Goal: Navigation & Orientation: Find specific page/section

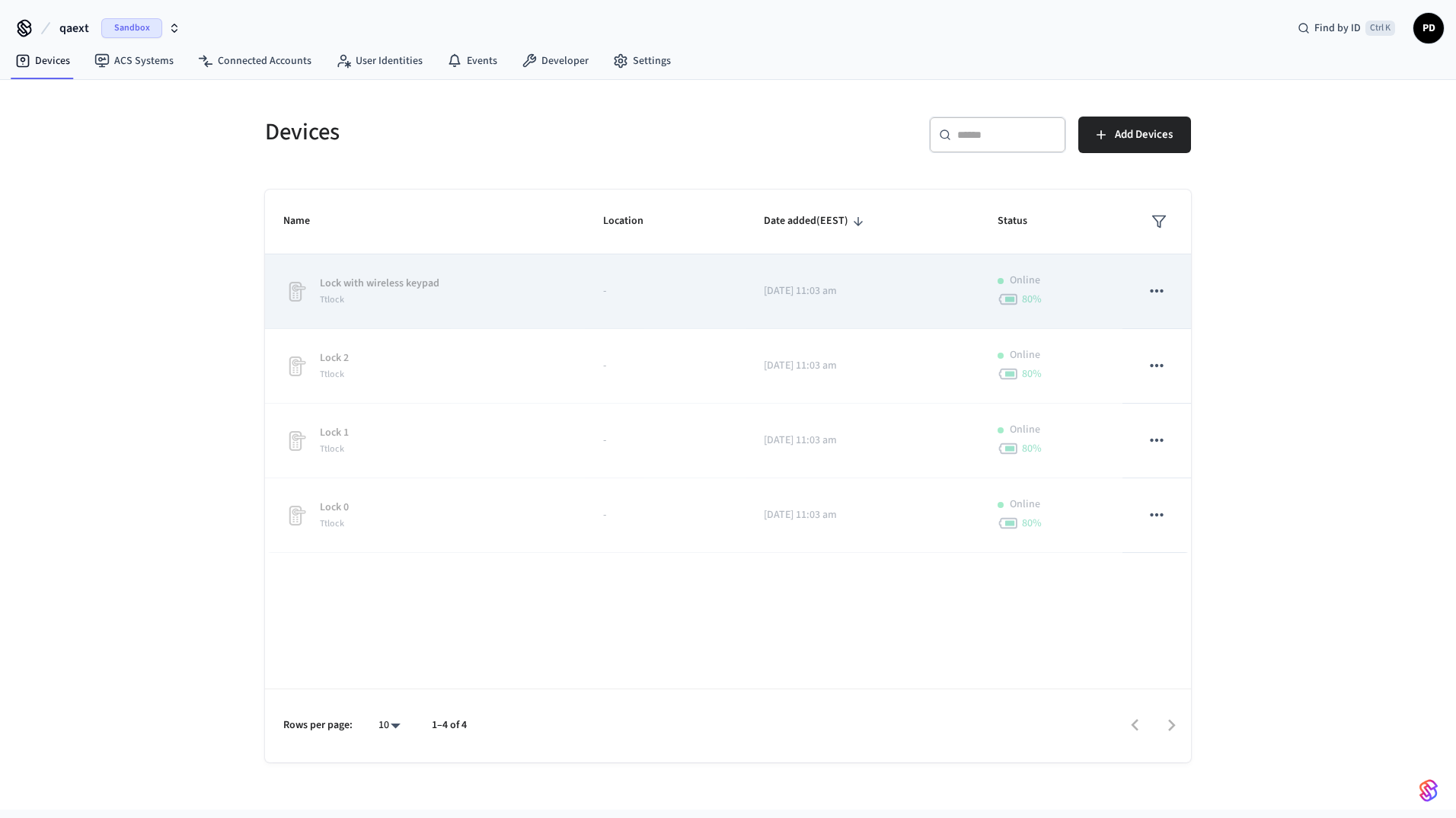
click at [1166, 294] on icon "sticky table" at bounding box center [1157, 291] width 20 height 20
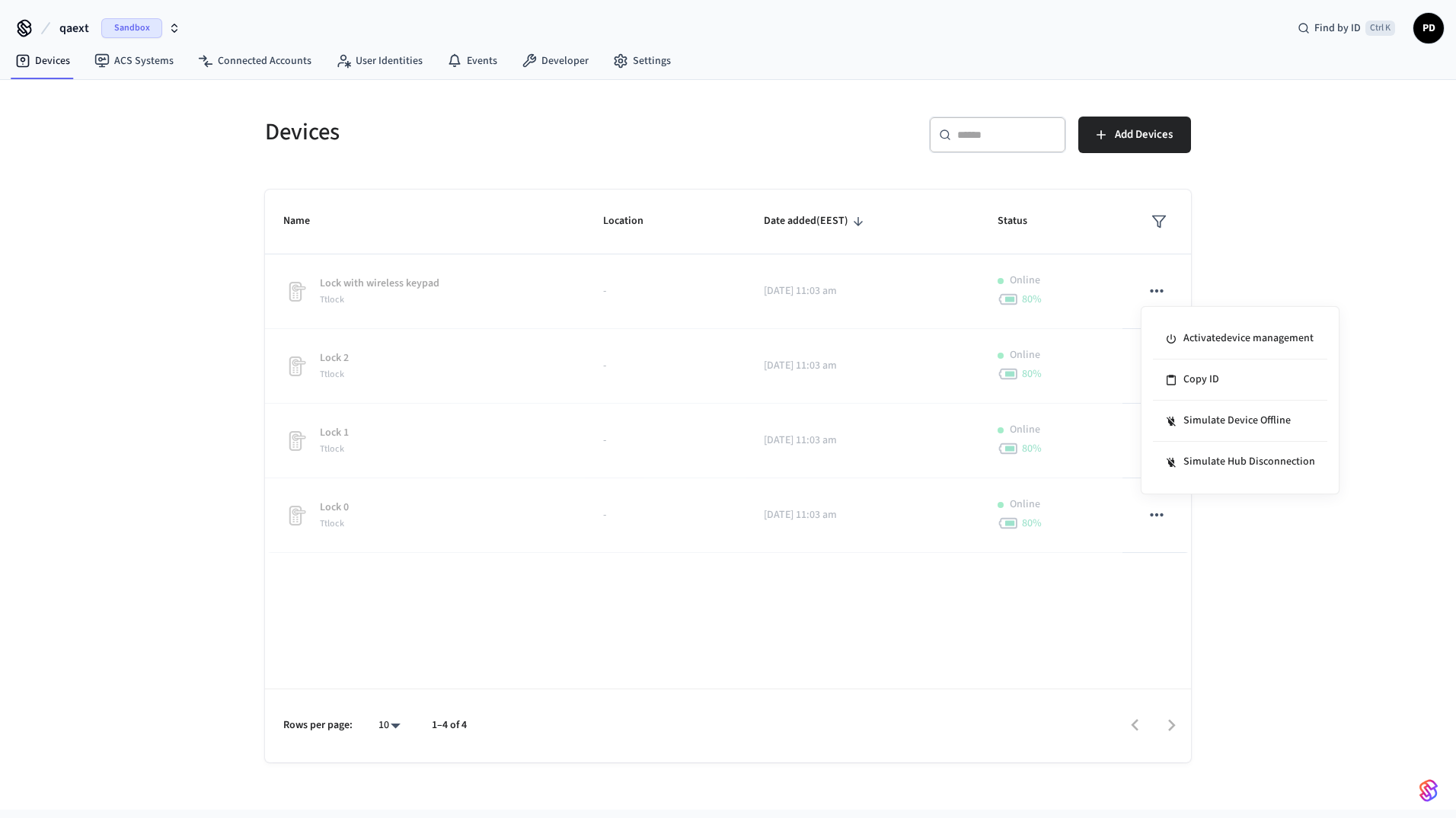
click at [1337, 254] on div at bounding box center [728, 409] width 1456 height 818
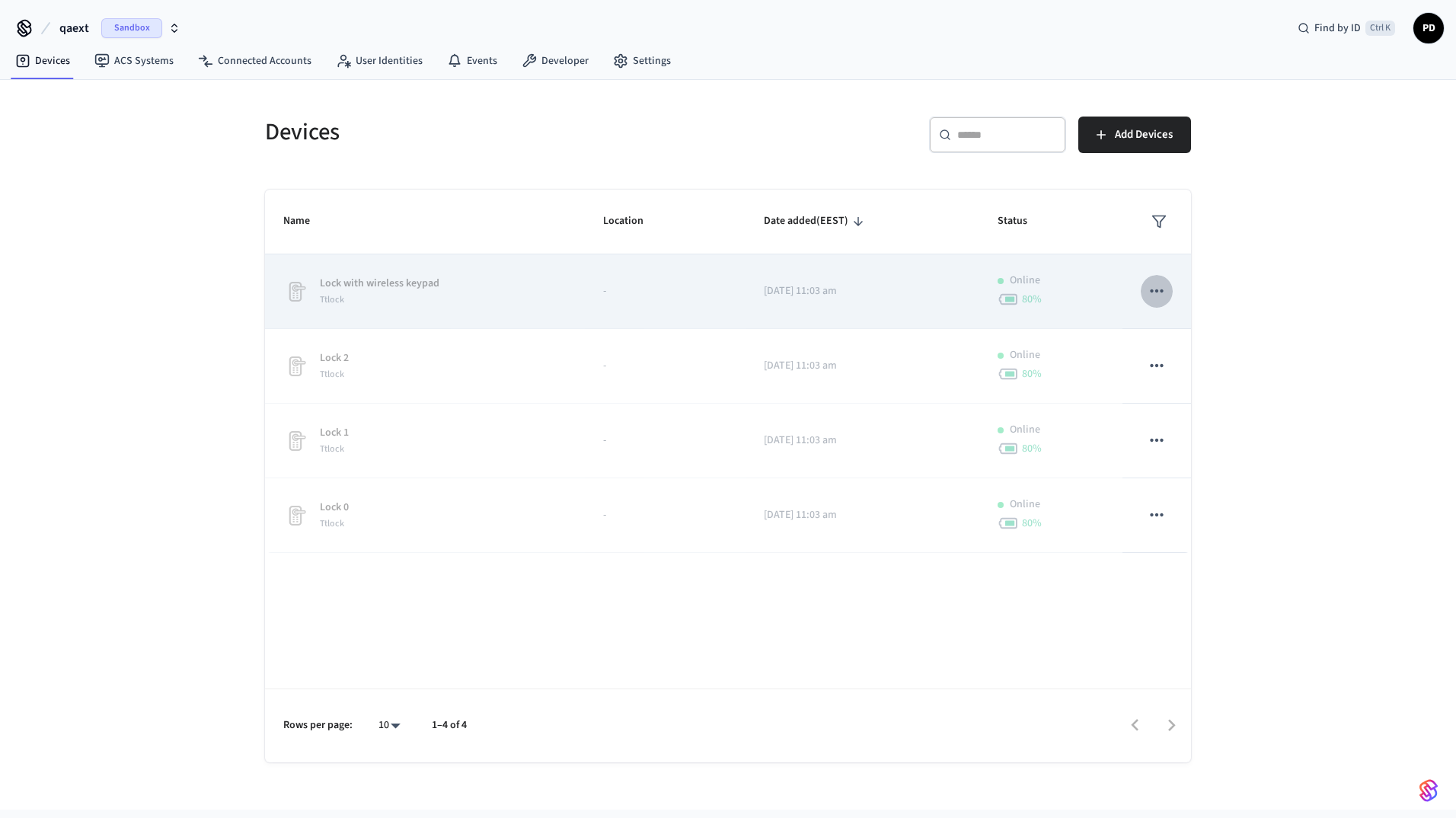
click at [1159, 287] on icon "sticky table" at bounding box center [1157, 291] width 20 height 20
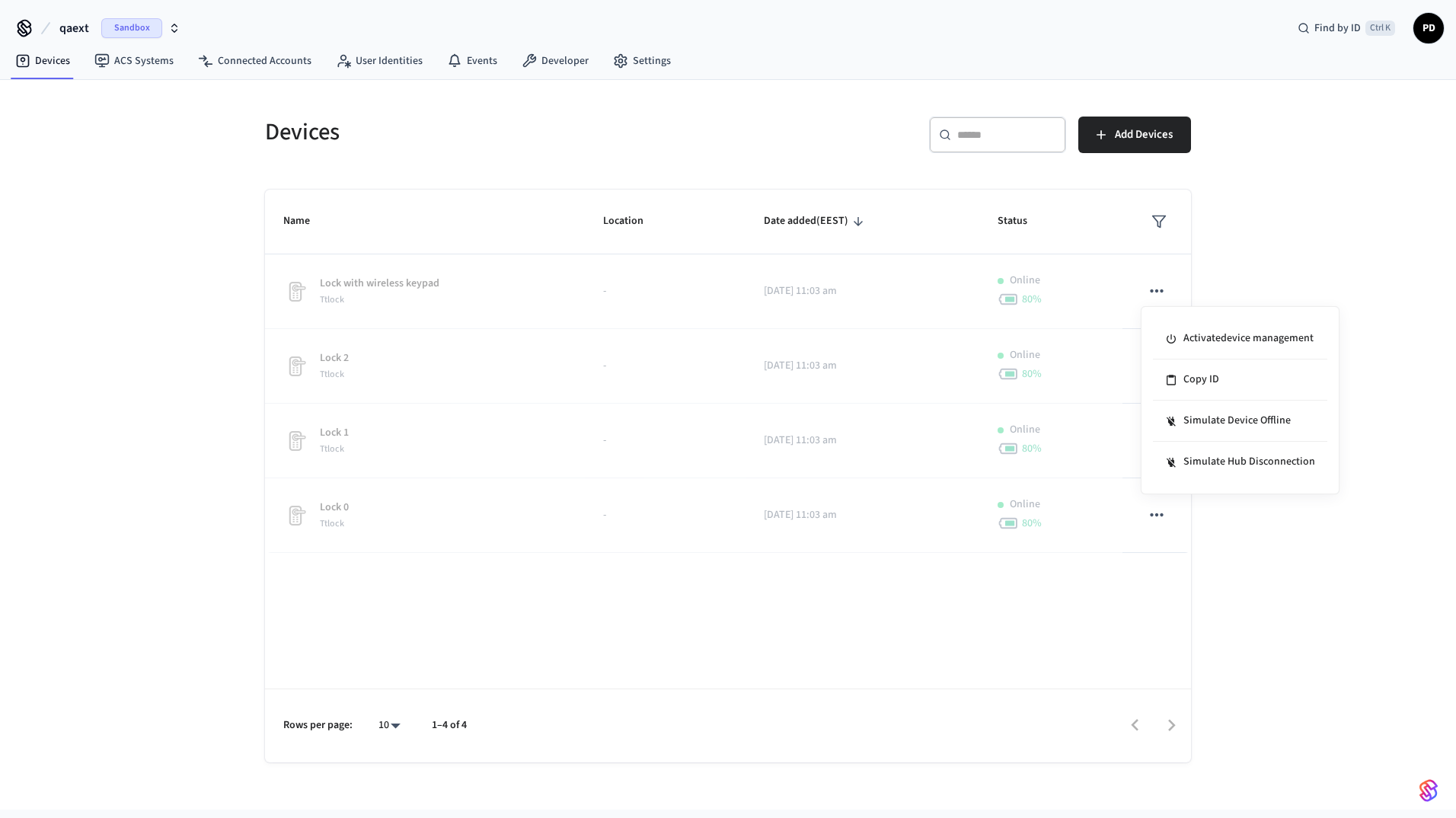
click at [1258, 276] on div at bounding box center [728, 409] width 1456 height 818
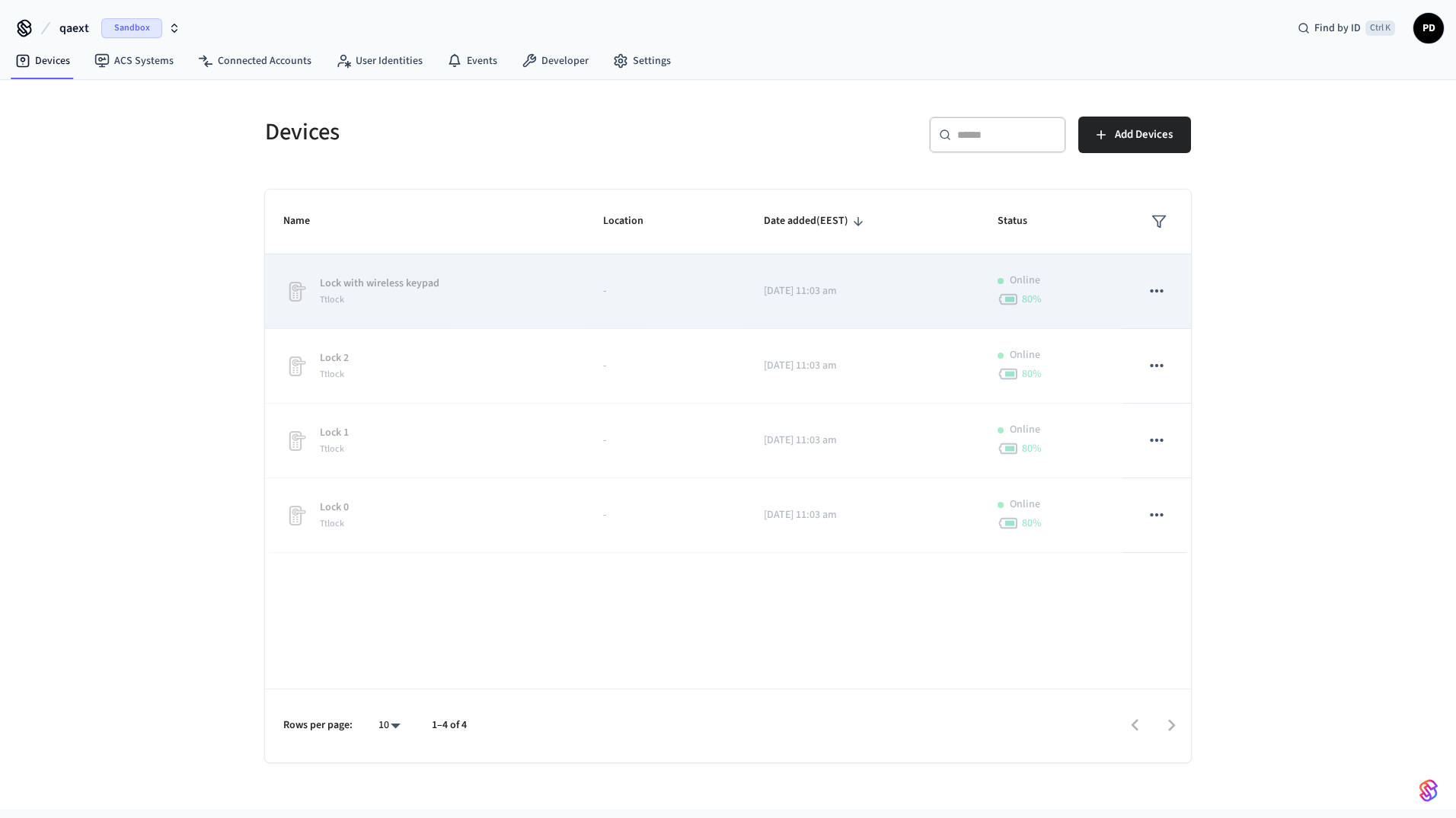
click at [1159, 290] on icon "sticky table" at bounding box center [1157, 291] width 20 height 20
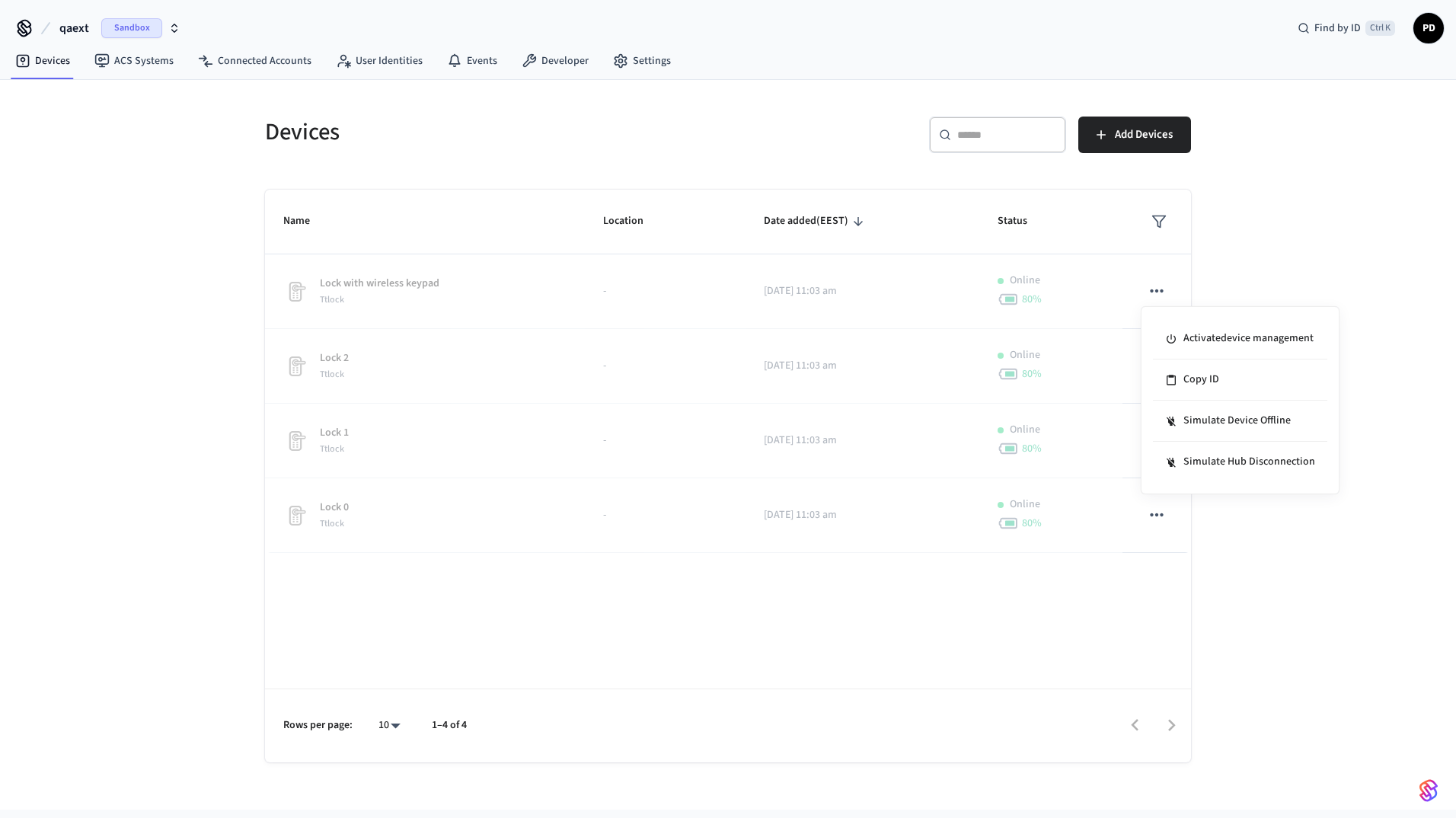
click at [1308, 563] on div at bounding box center [728, 409] width 1456 height 818
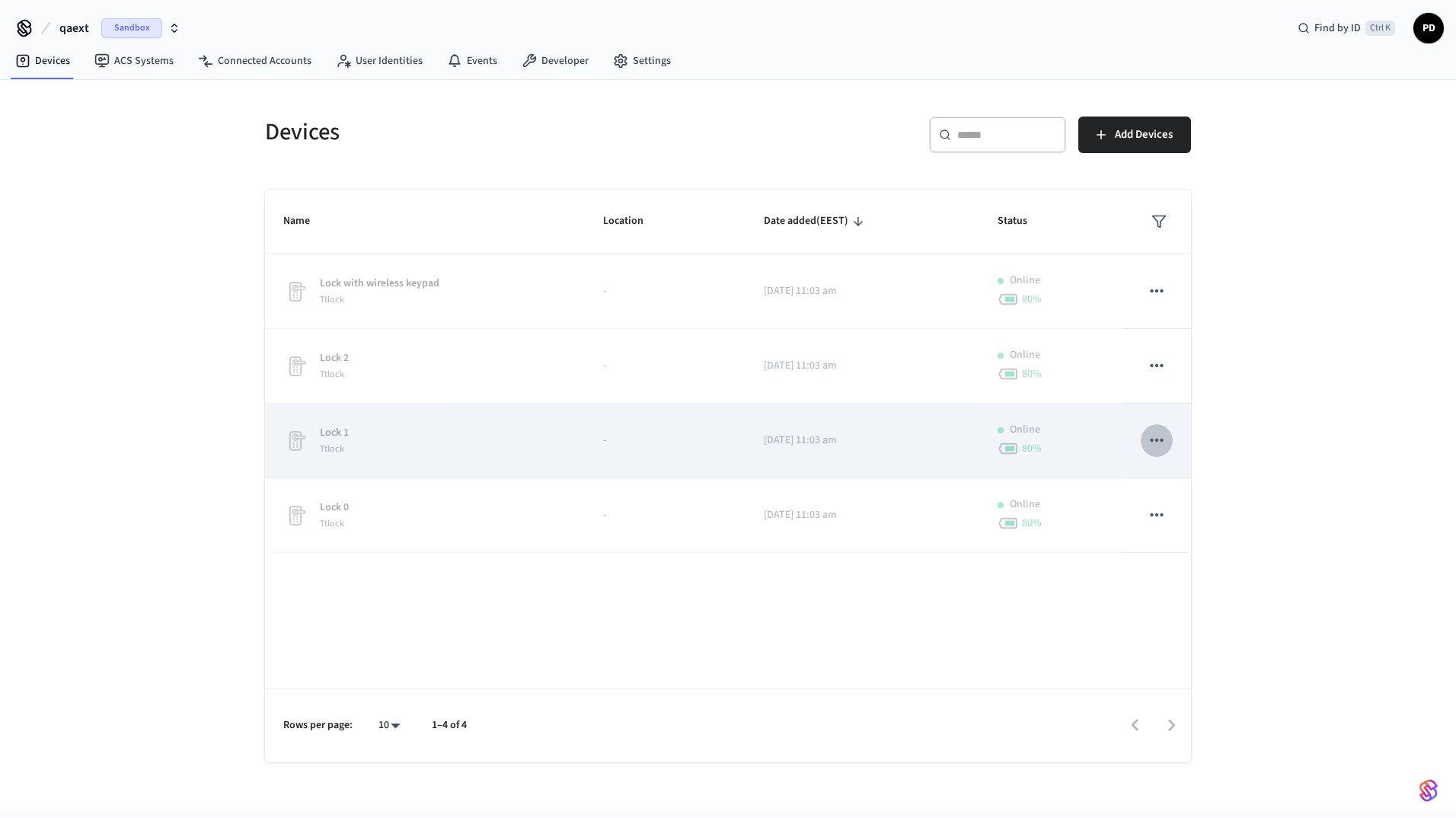
click at [1160, 437] on icon "sticky table" at bounding box center [1157, 440] width 20 height 20
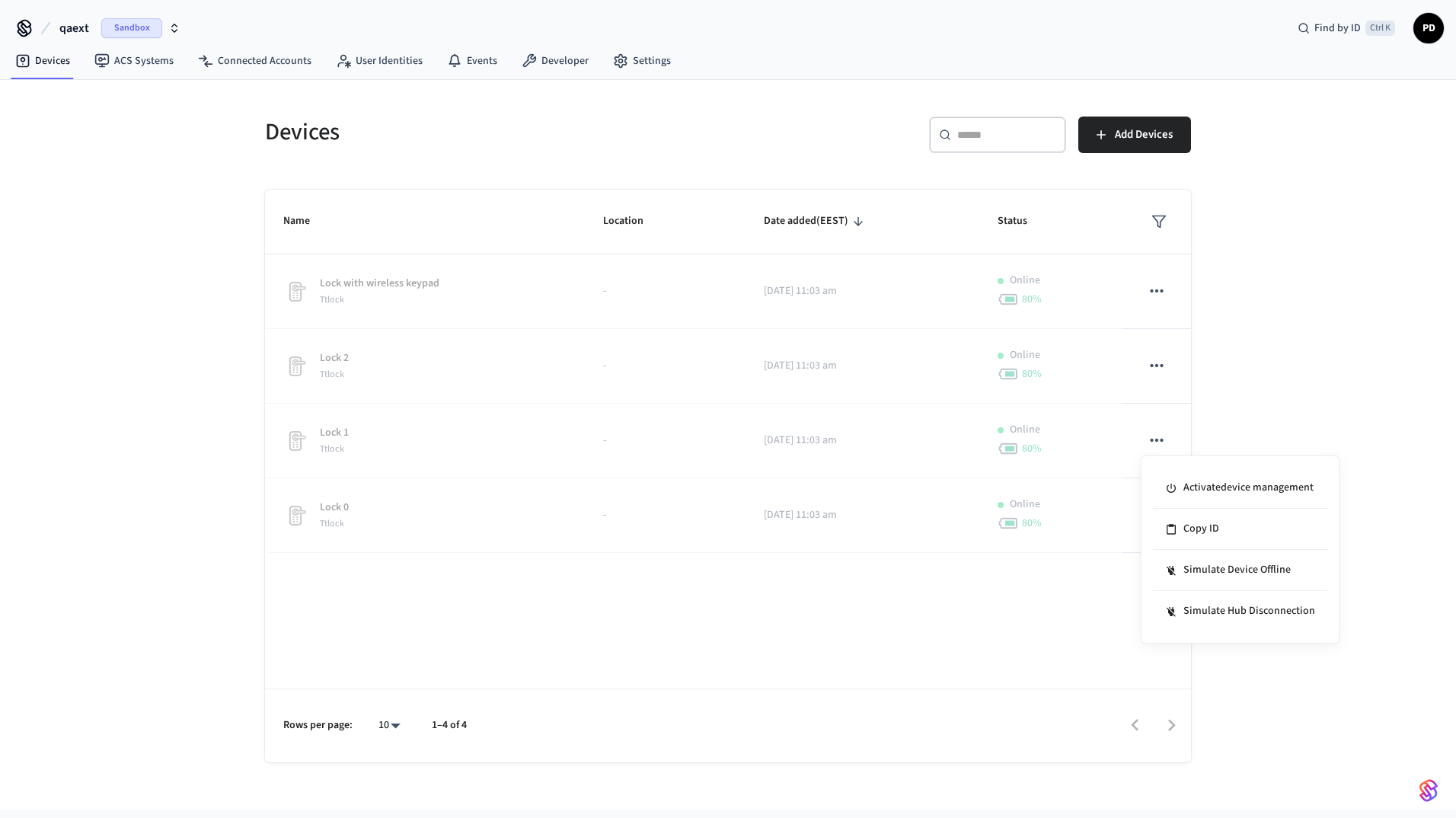
click at [1327, 404] on div at bounding box center [728, 409] width 1456 height 818
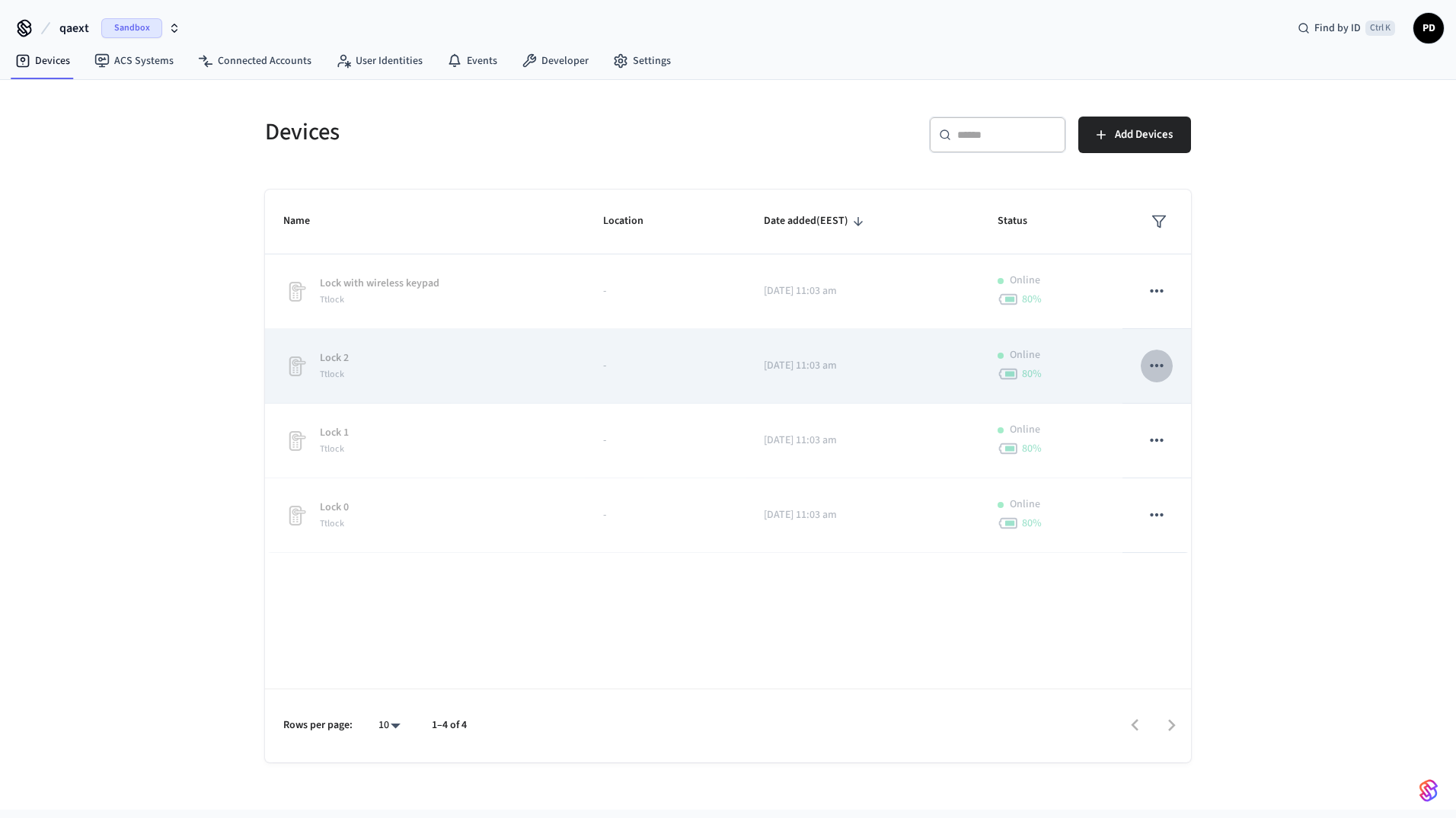
click at [1159, 364] on icon "sticky table" at bounding box center [1157, 366] width 20 height 20
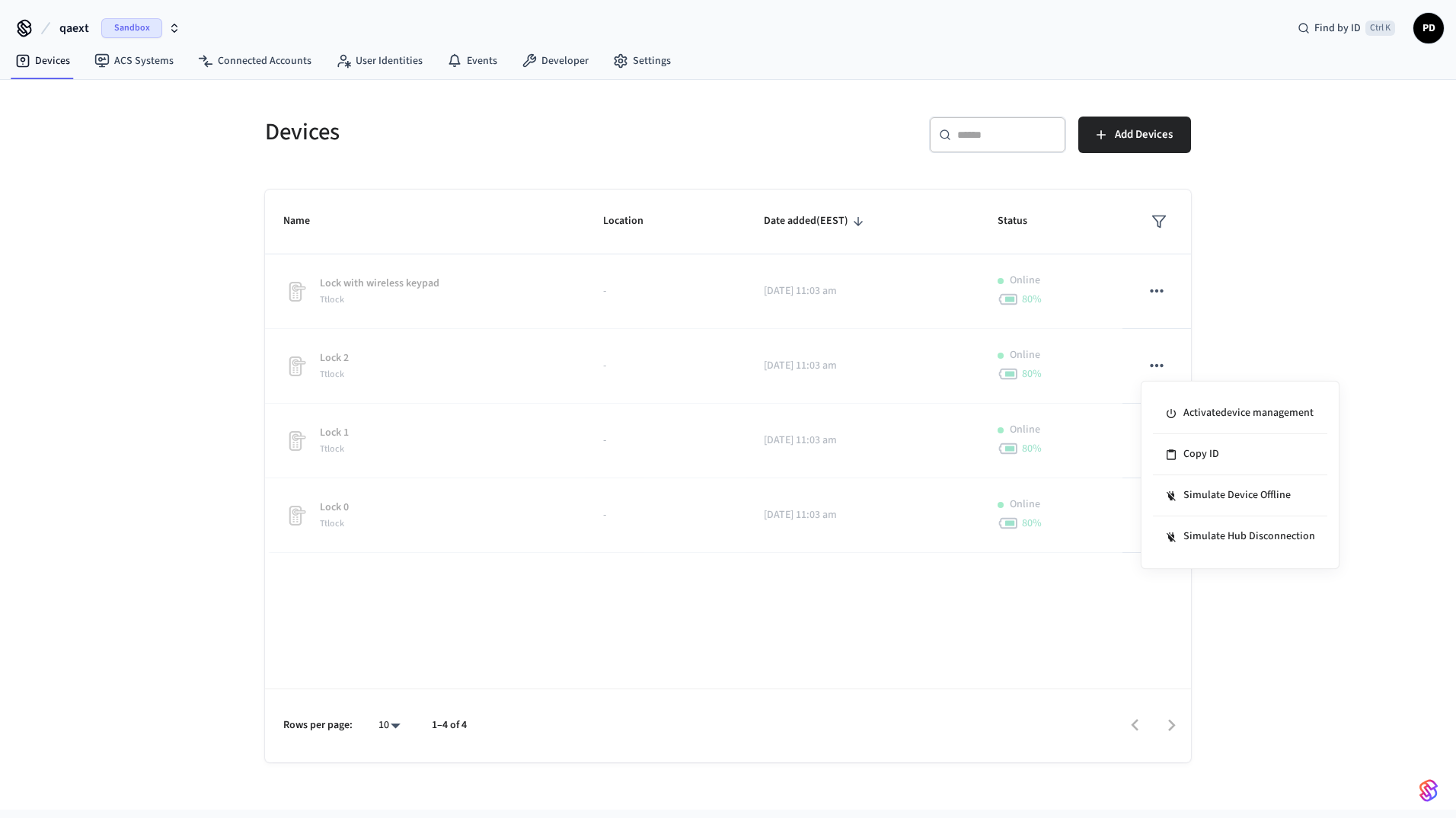
click at [1253, 321] on div at bounding box center [728, 409] width 1456 height 818
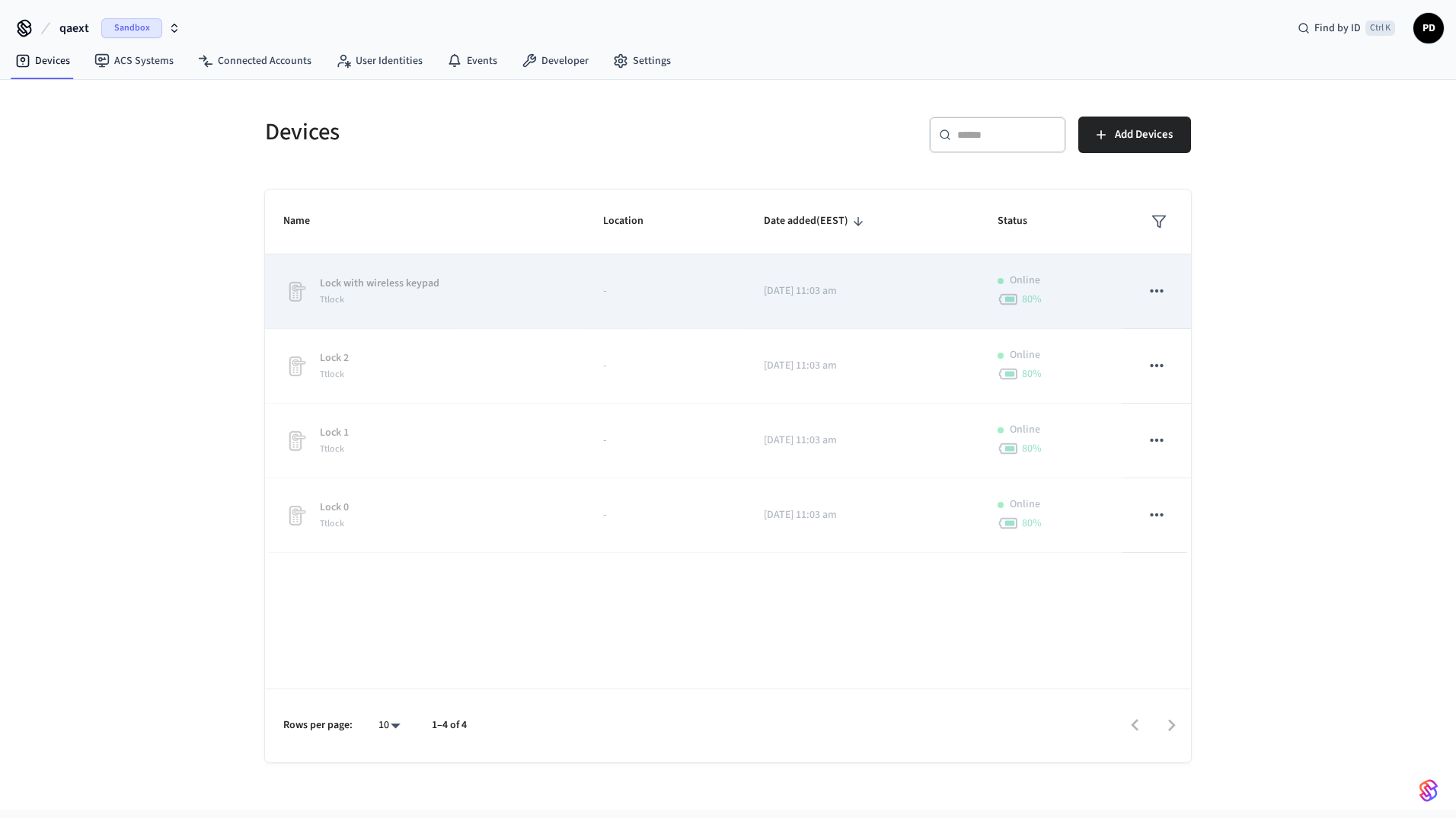
click at [1167, 294] on button "sticky table" at bounding box center [1157, 291] width 32 height 32
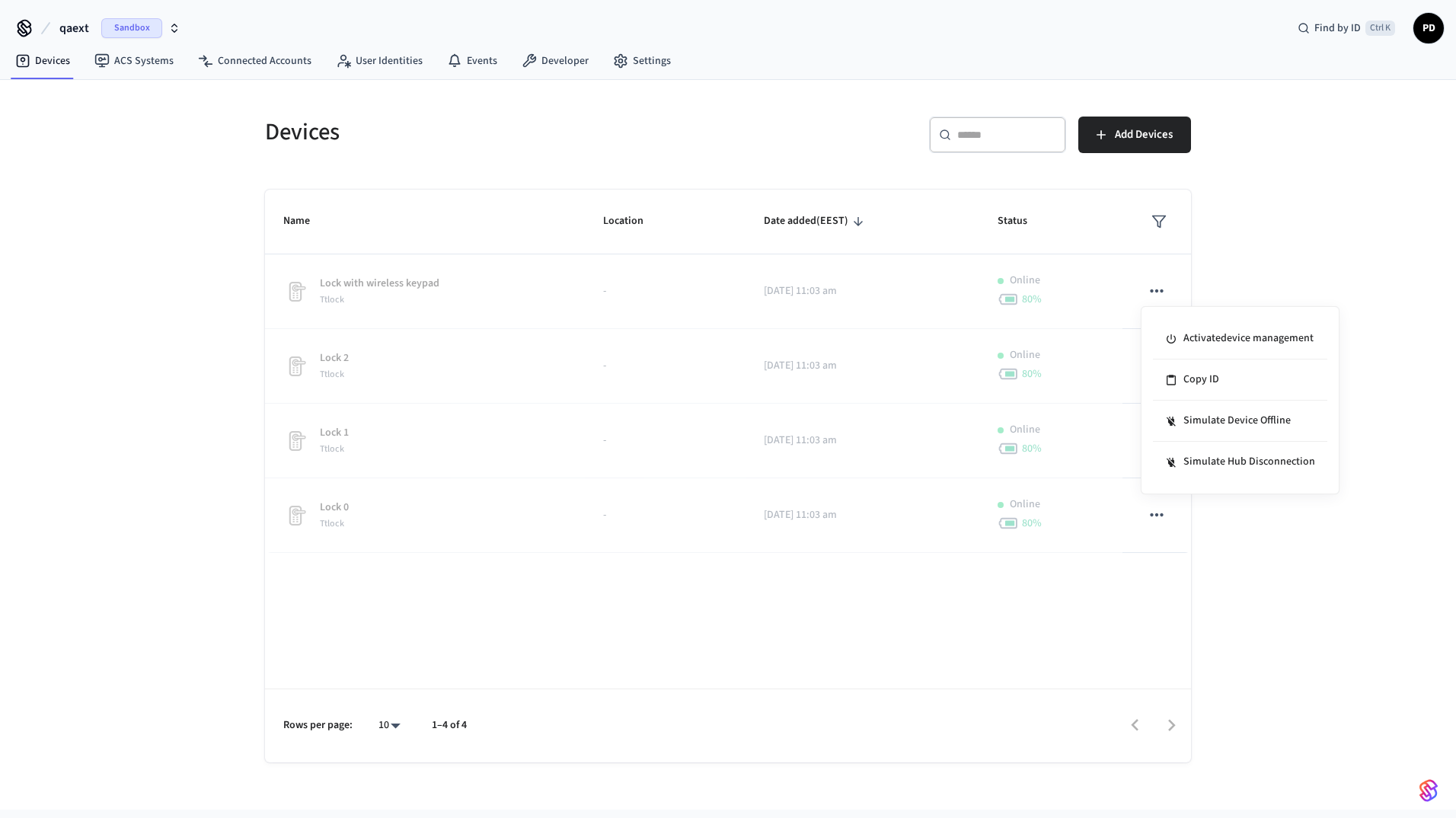
click at [1293, 276] on div at bounding box center [728, 409] width 1456 height 818
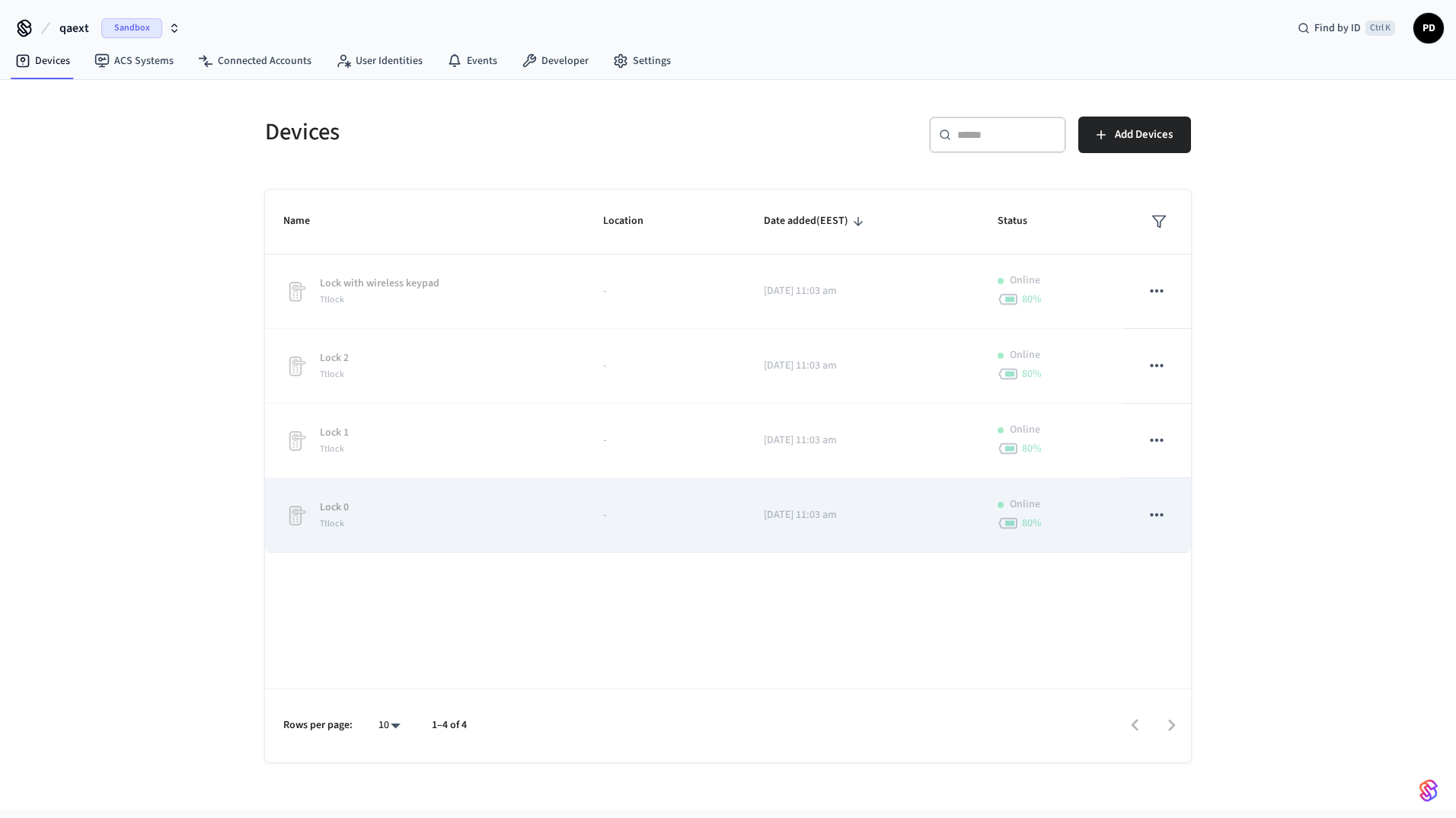
click at [1160, 516] on icon "sticky table" at bounding box center [1157, 514] width 20 height 20
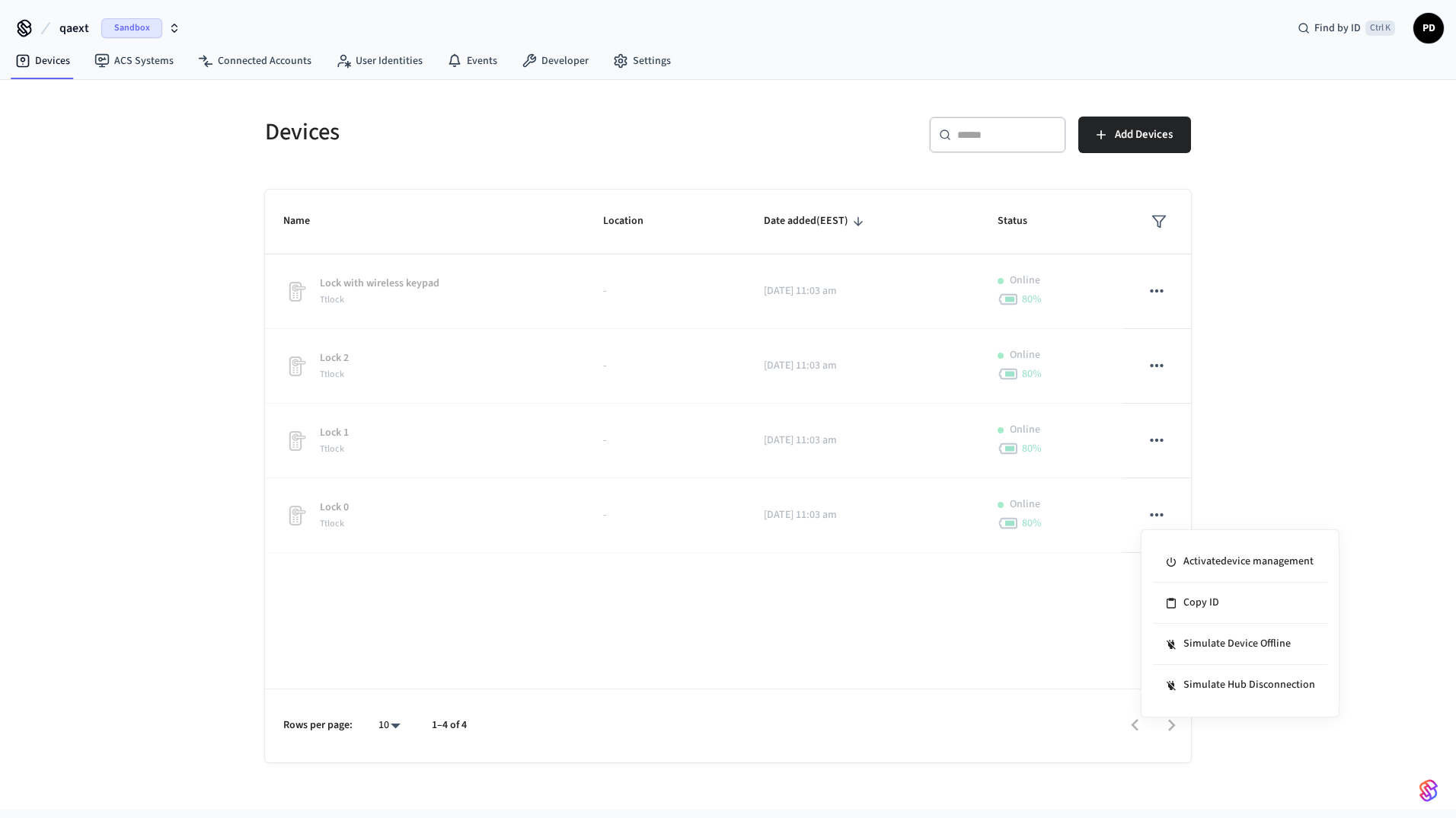
drag, startPoint x: 1288, startPoint y: 385, endPoint x: 1244, endPoint y: 344, distance: 60.1
click at [1288, 384] on div at bounding box center [728, 409] width 1456 height 818
click at [294, 59] on link "Connected Accounts" at bounding box center [255, 60] width 138 height 27
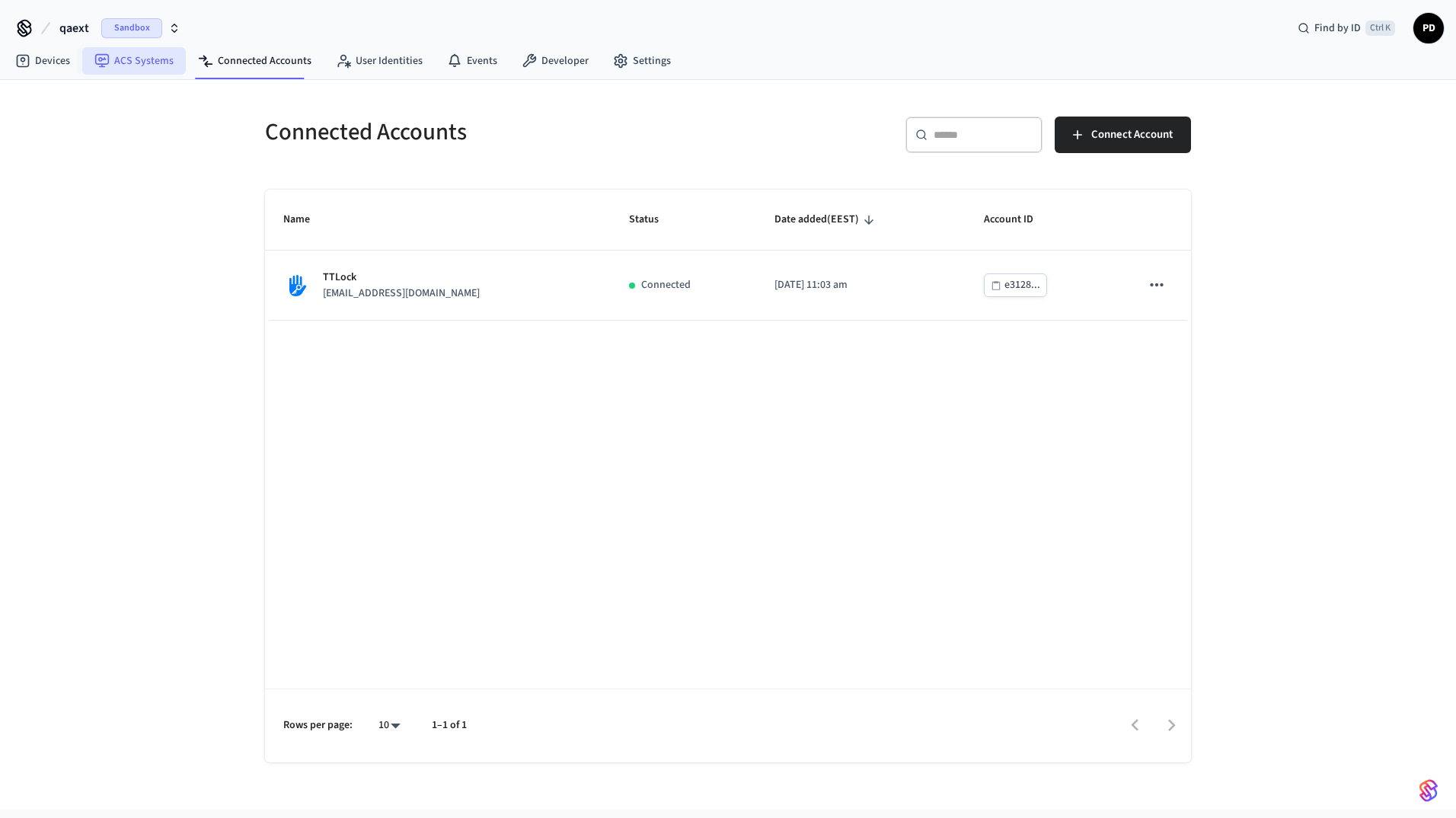
click at [108, 67] on icon at bounding box center [102, 60] width 15 height 15
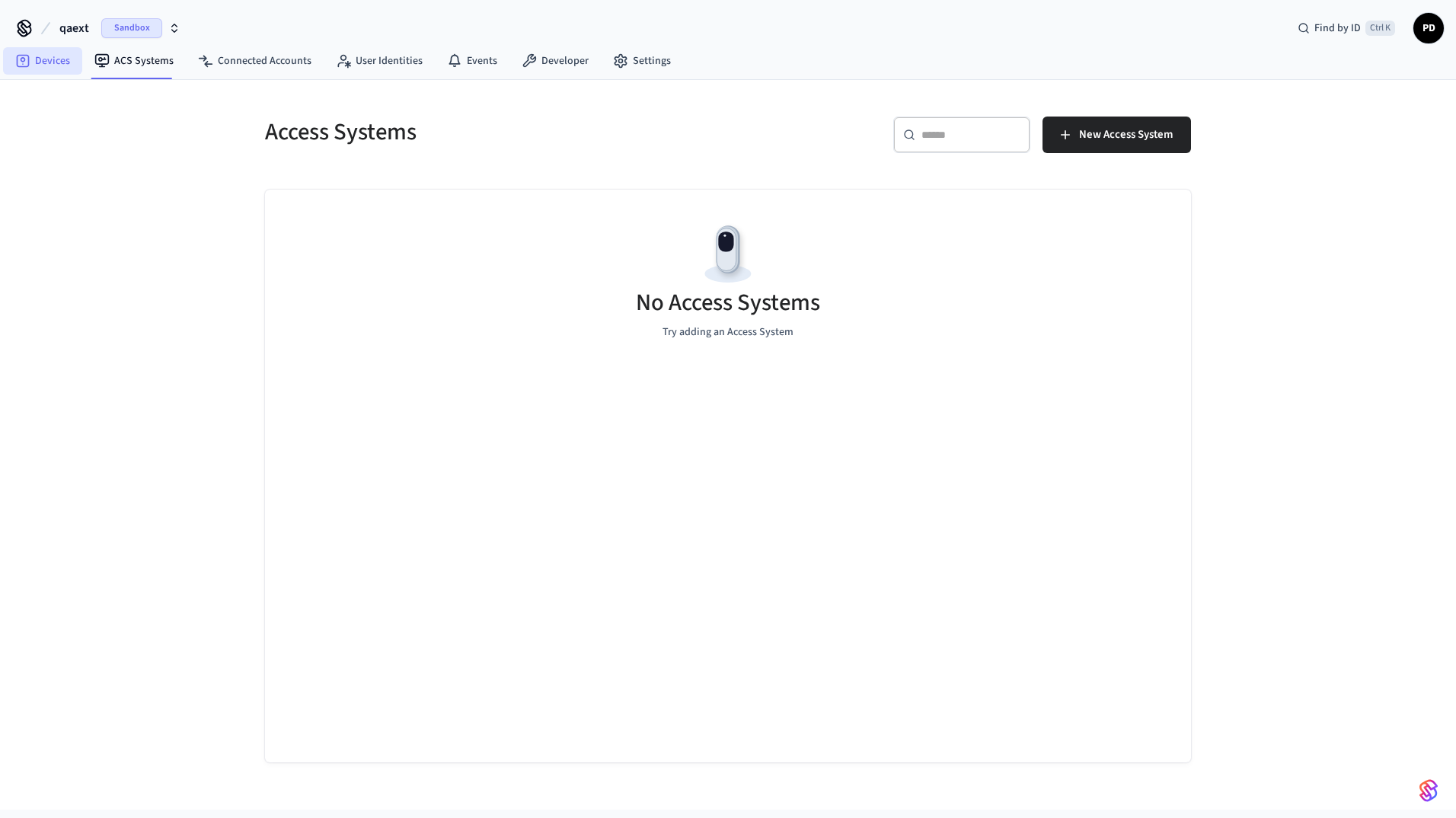
click at [38, 58] on link "Devices" at bounding box center [42, 60] width 79 height 27
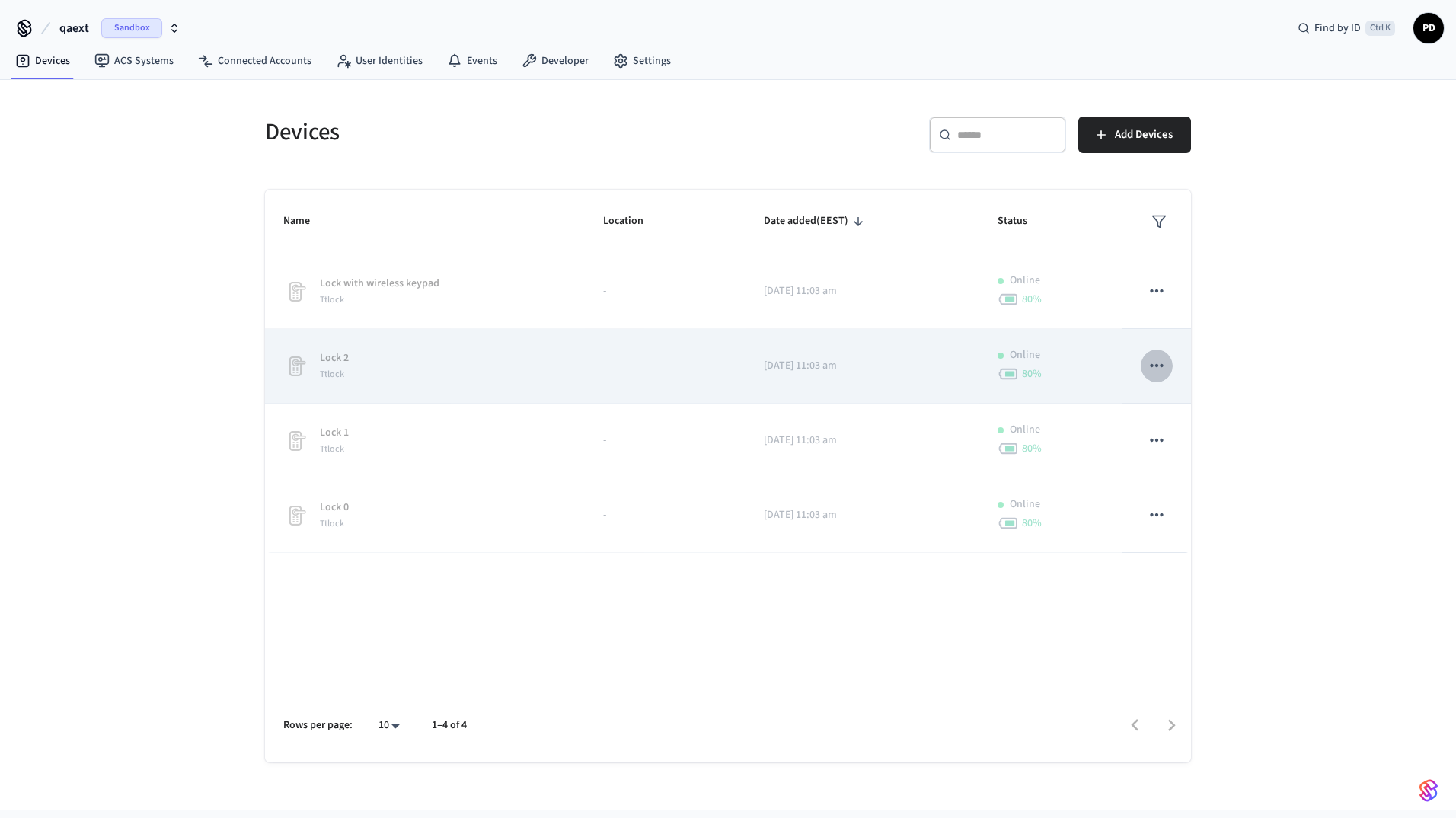
click at [1165, 373] on icon "sticky table" at bounding box center [1157, 366] width 20 height 20
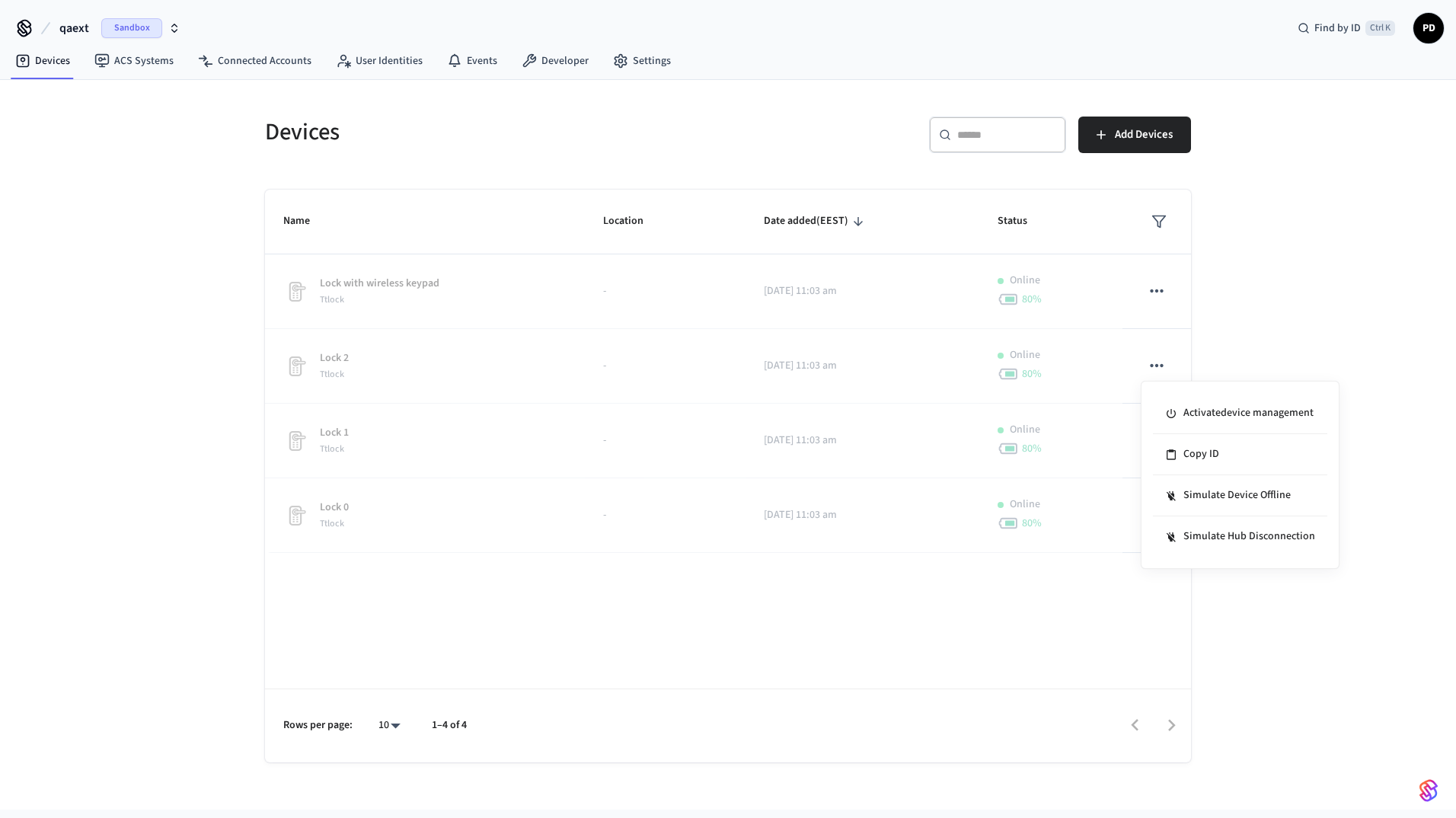
click at [1336, 337] on div at bounding box center [728, 409] width 1456 height 818
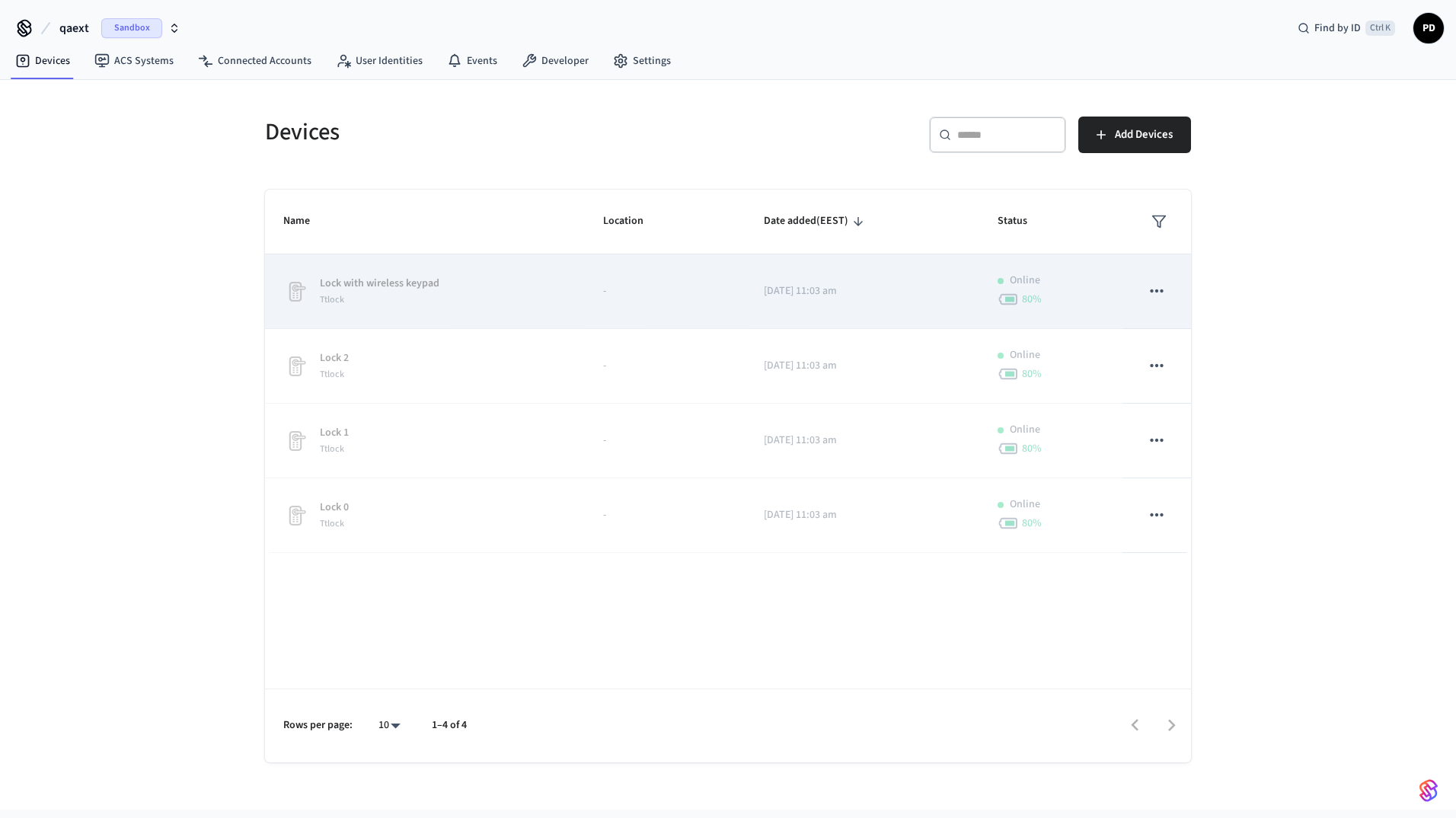
click at [1028, 277] on p "Online" at bounding box center [1025, 281] width 30 height 16
click at [1024, 282] on p "Online" at bounding box center [1025, 281] width 30 height 16
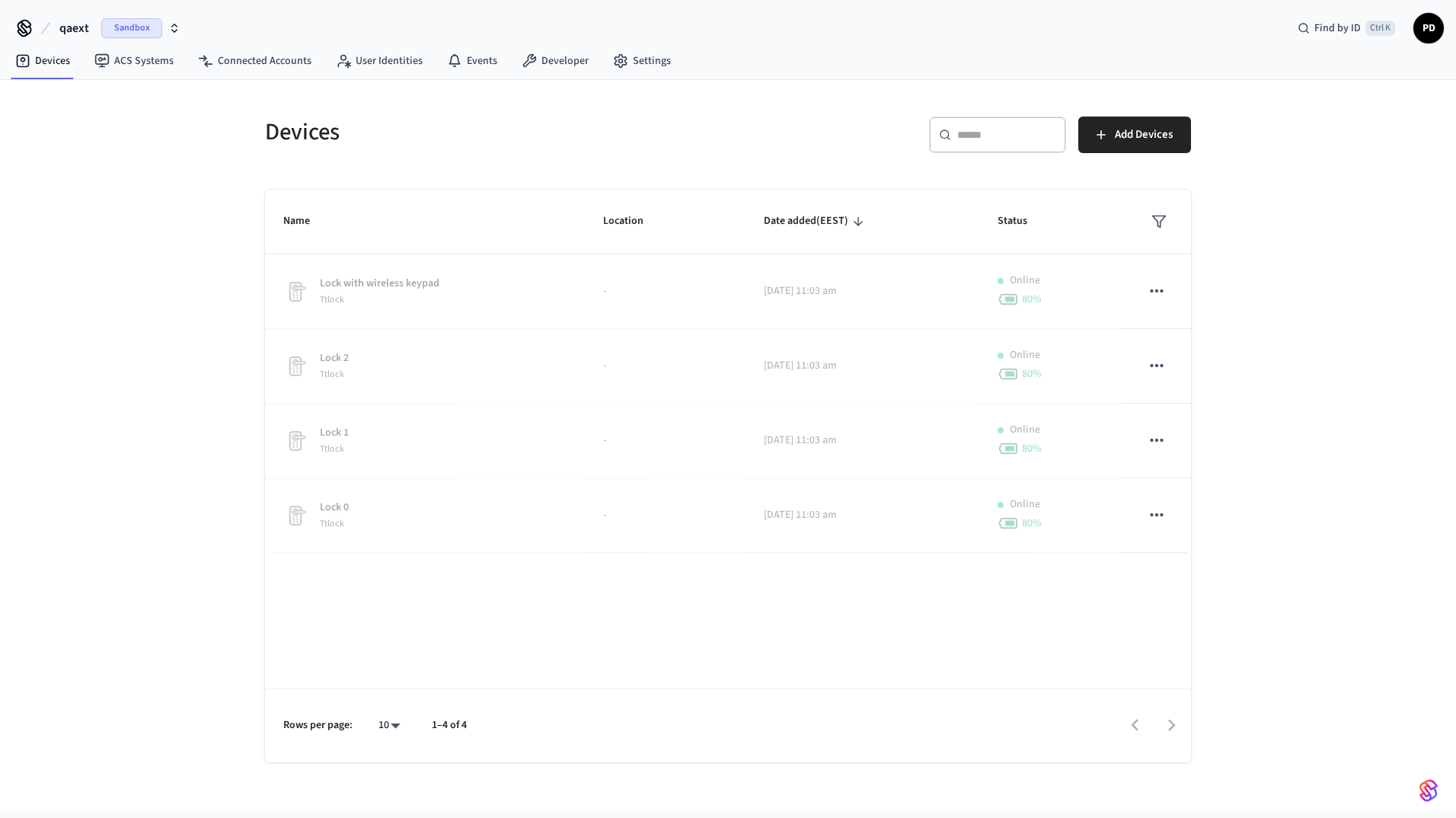
click at [149, 285] on div "Devices ​ ​ Add Devices Name Location Date added (EEST) Status Lock with wirele…" at bounding box center [728, 444] width 1456 height 729
drag, startPoint x: 193, startPoint y: 366, endPoint x: 191, endPoint y: 354, distance: 12.2
click at [193, 366] on div "Devices ​ ​ Add Devices Name Location Date added (EEST) Status Lock with wirele…" at bounding box center [728, 444] width 1456 height 729
click at [482, 50] on link "Events" at bounding box center [472, 60] width 75 height 27
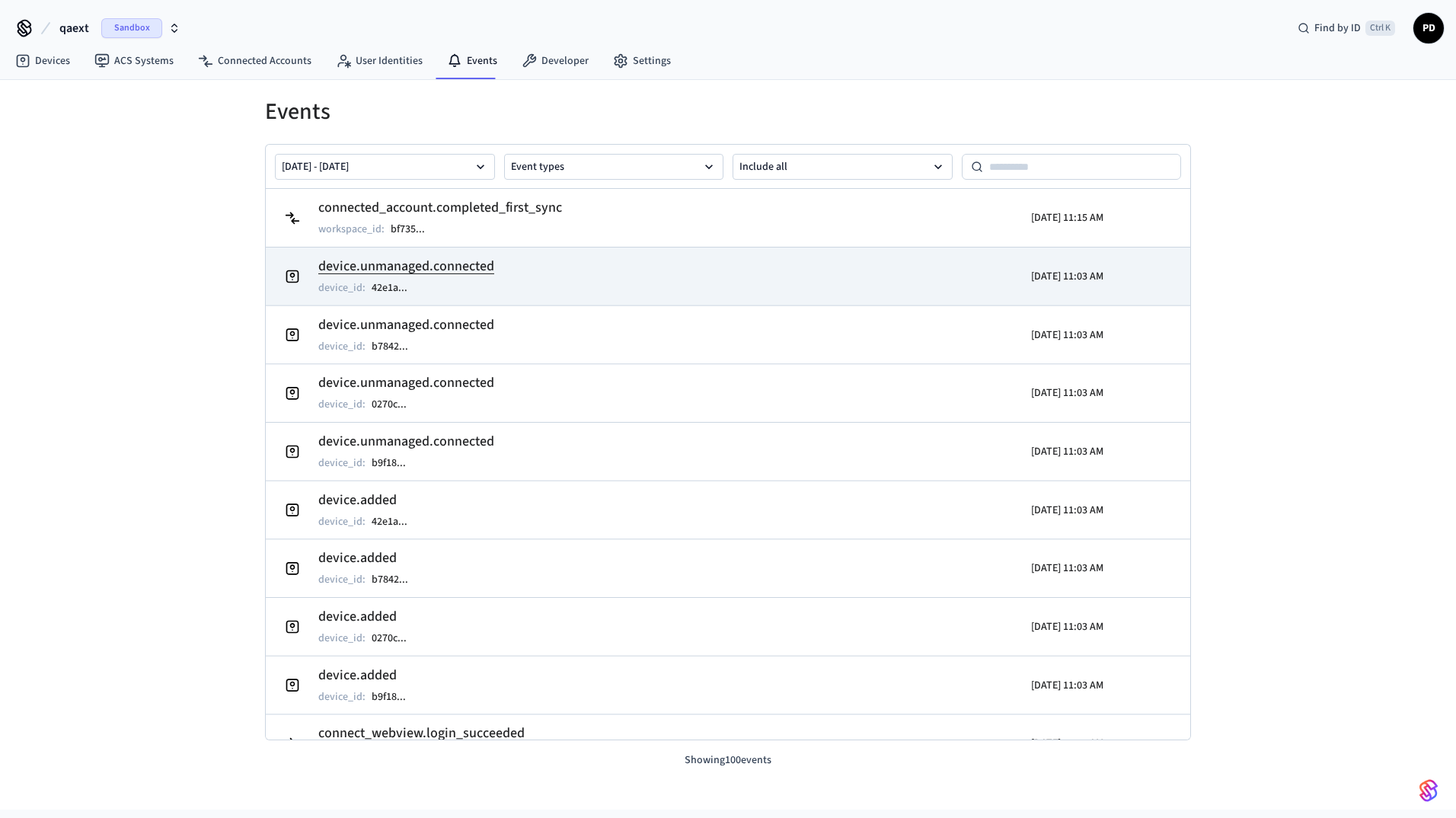
click at [537, 268] on td "device.unmanaged.connected device_id : 42e1a ..." at bounding box center [578, 276] width 601 height 43
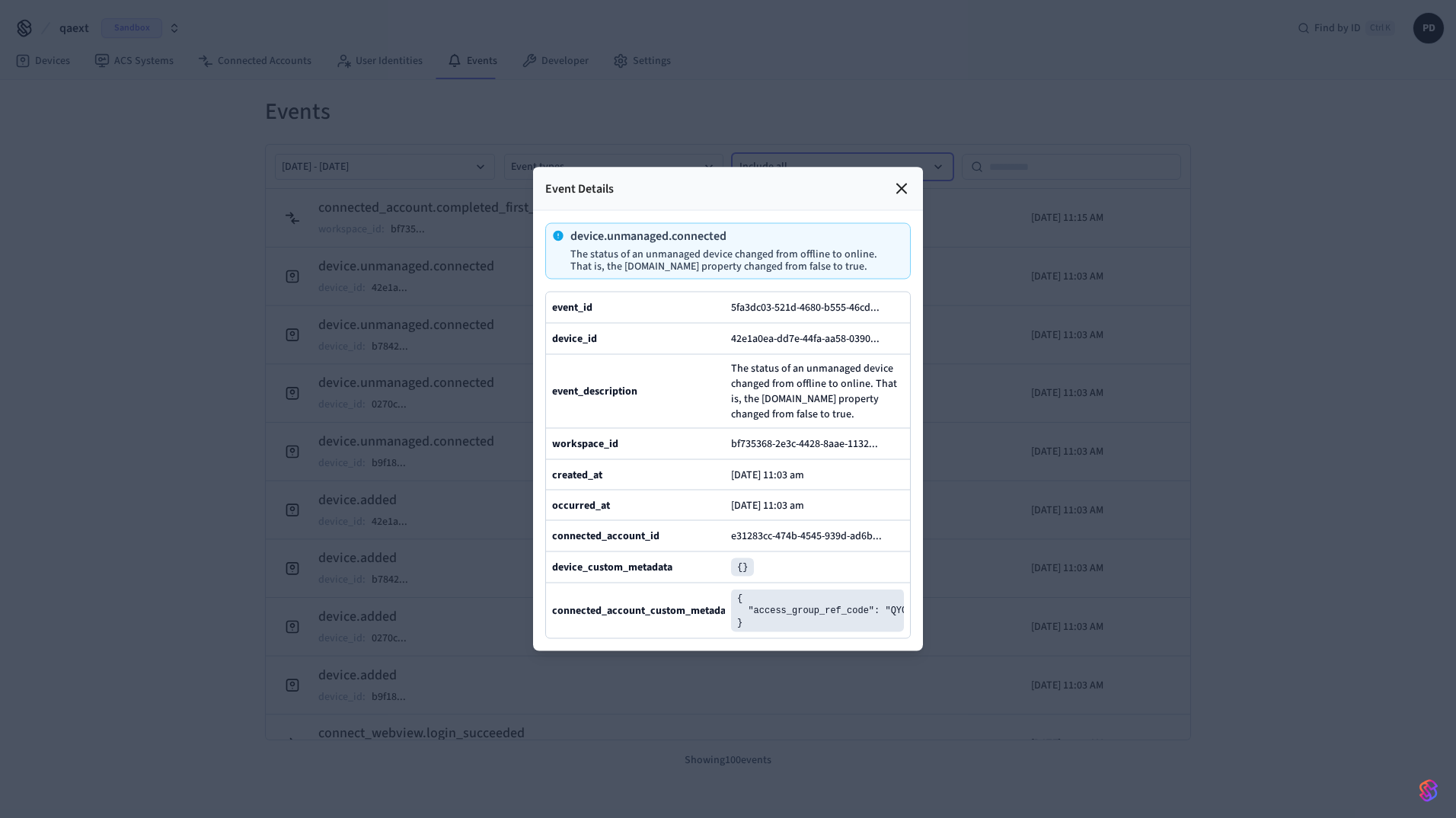
click at [901, 184] on icon at bounding box center [901, 188] width 9 height 9
